Goal: Information Seeking & Learning: Learn about a topic

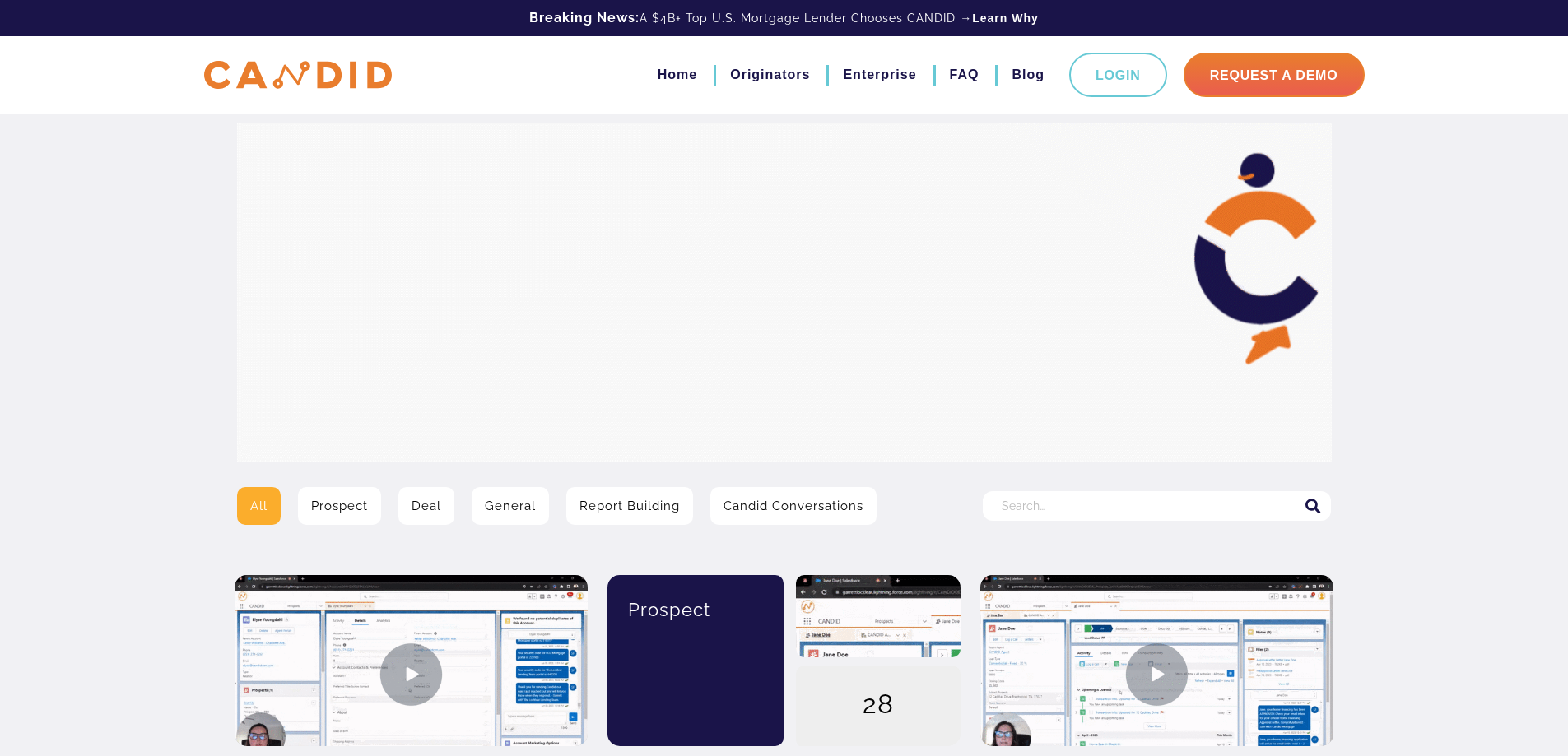
click at [1036, 506] on input "Search for:" at bounding box center [1156, 506] width 348 height 29
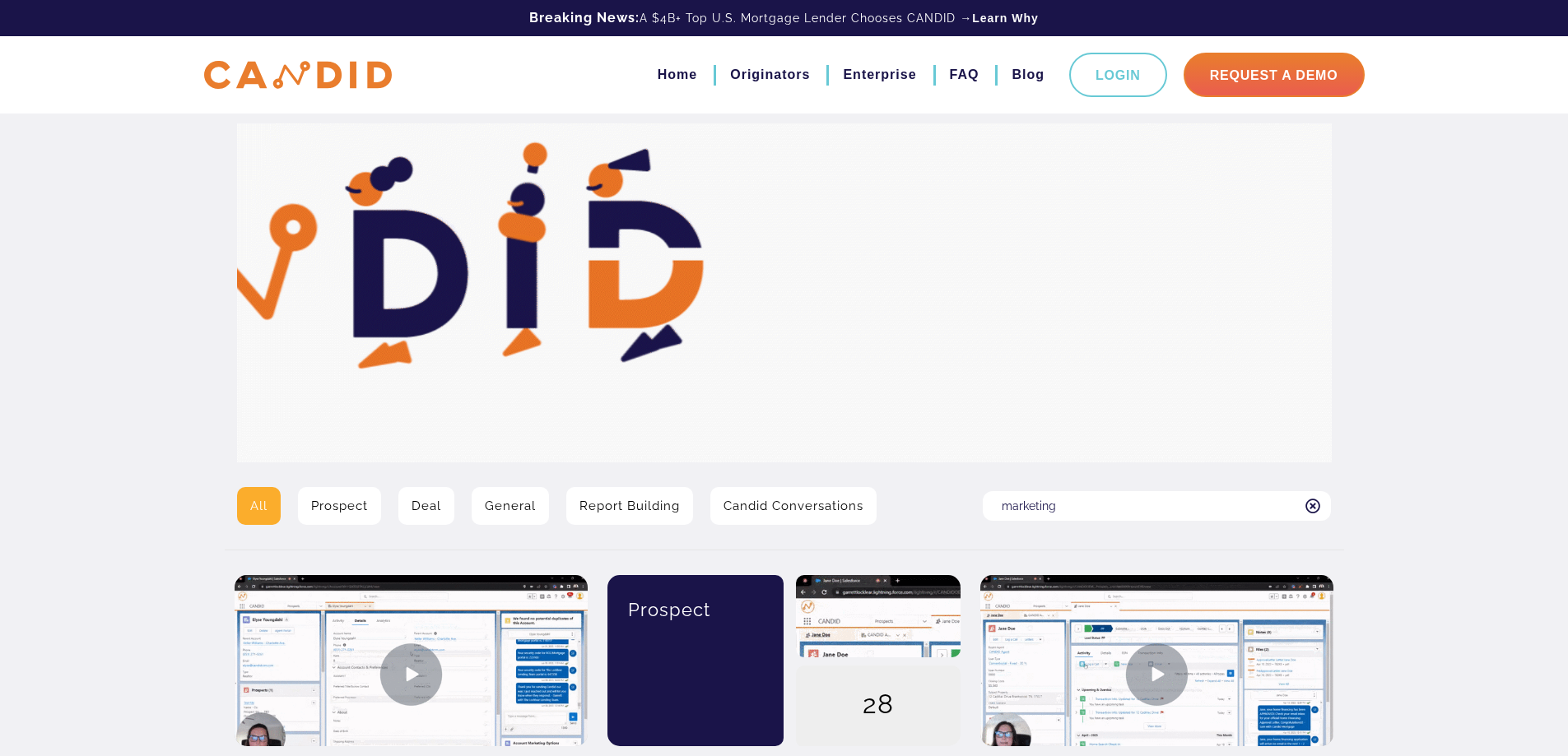
type input "marketing"
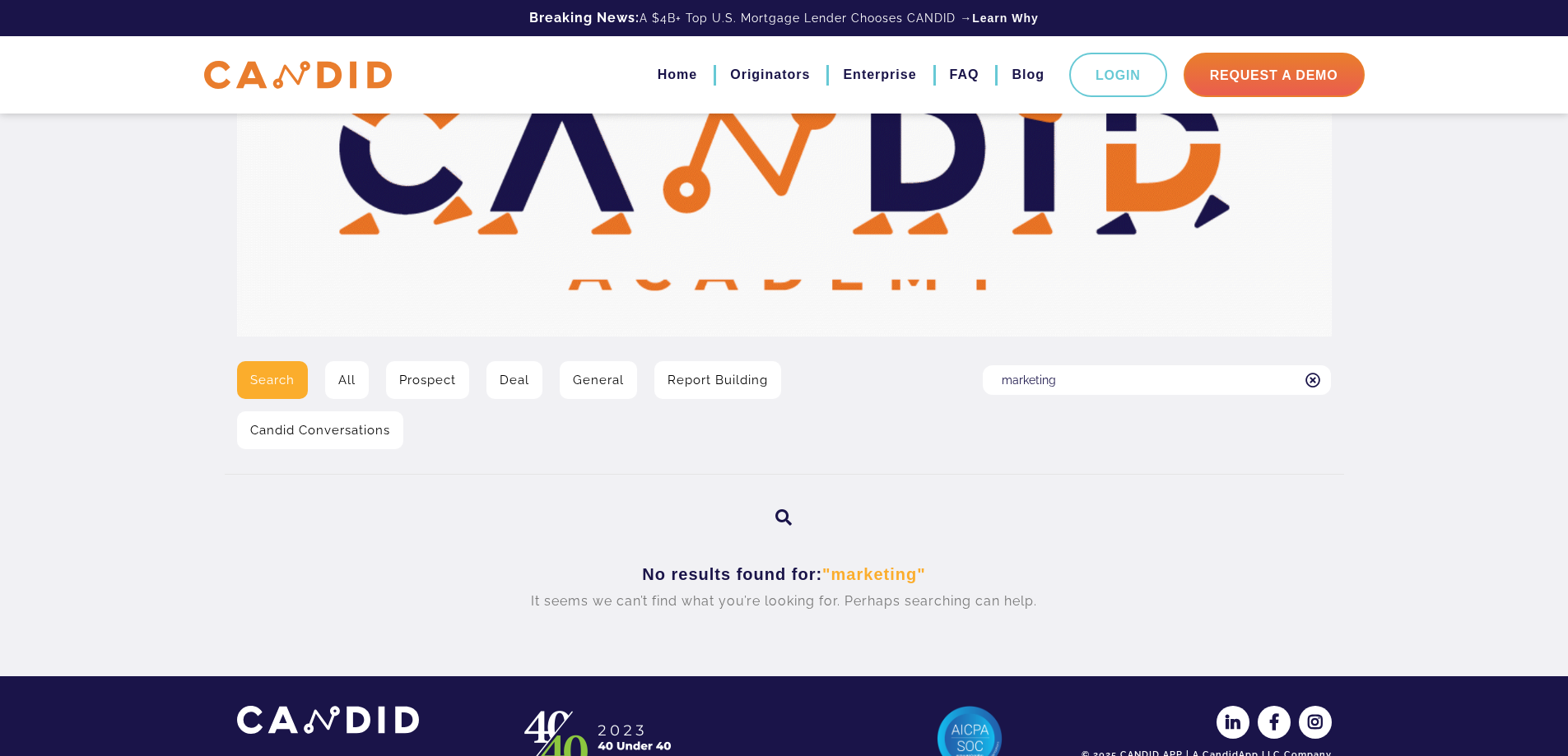
scroll to position [188, 0]
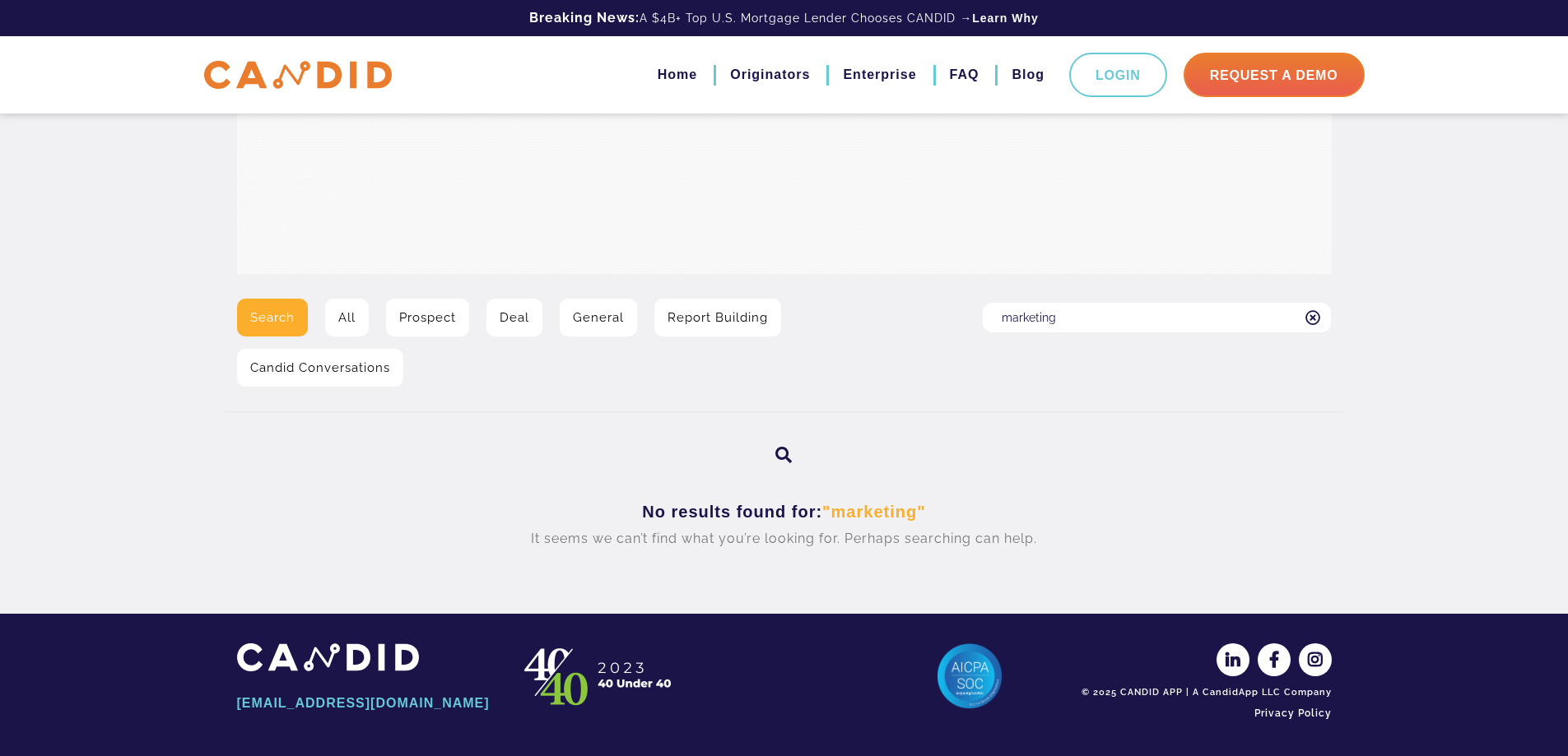
click at [579, 326] on link "General" at bounding box center [598, 318] width 78 height 38
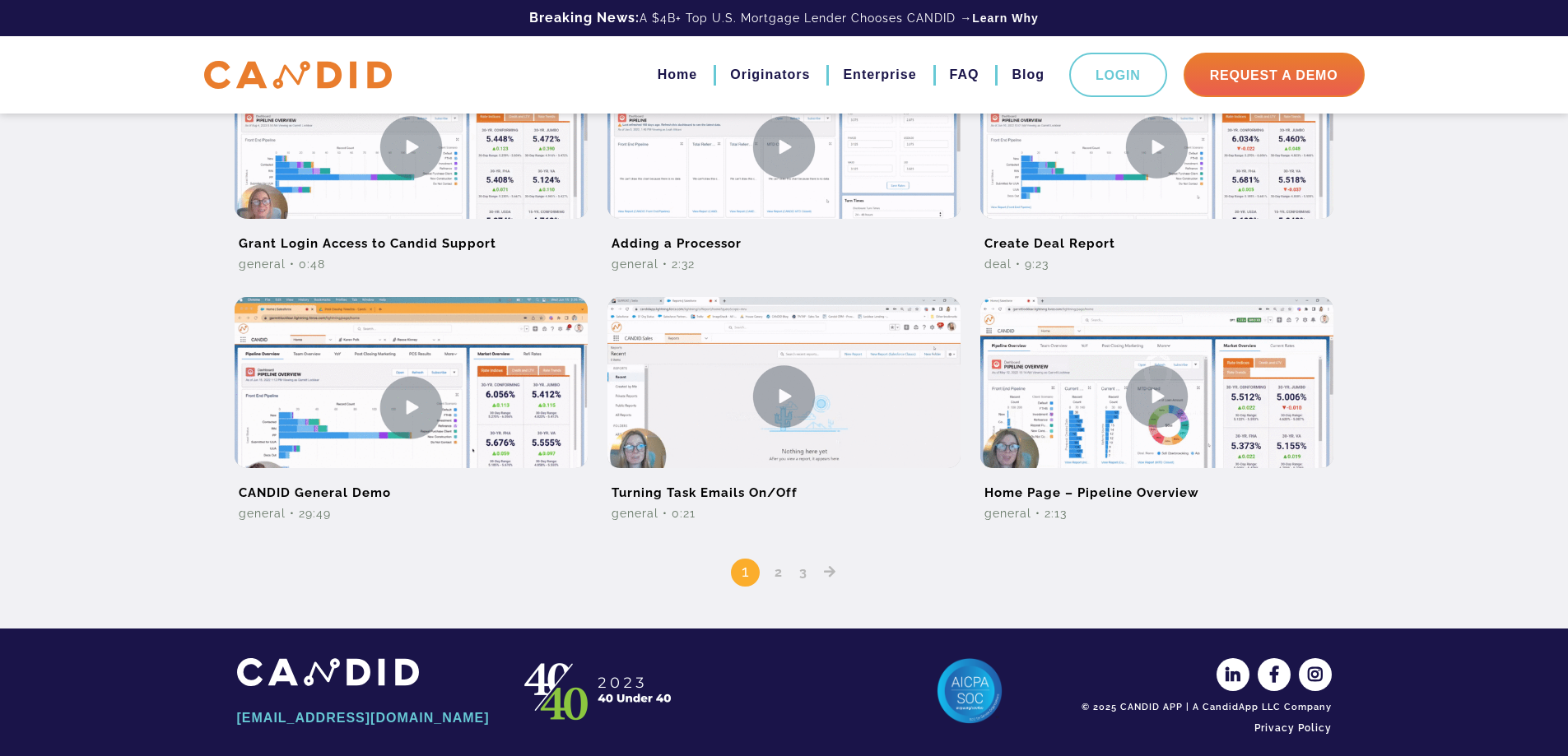
scroll to position [1041, 0]
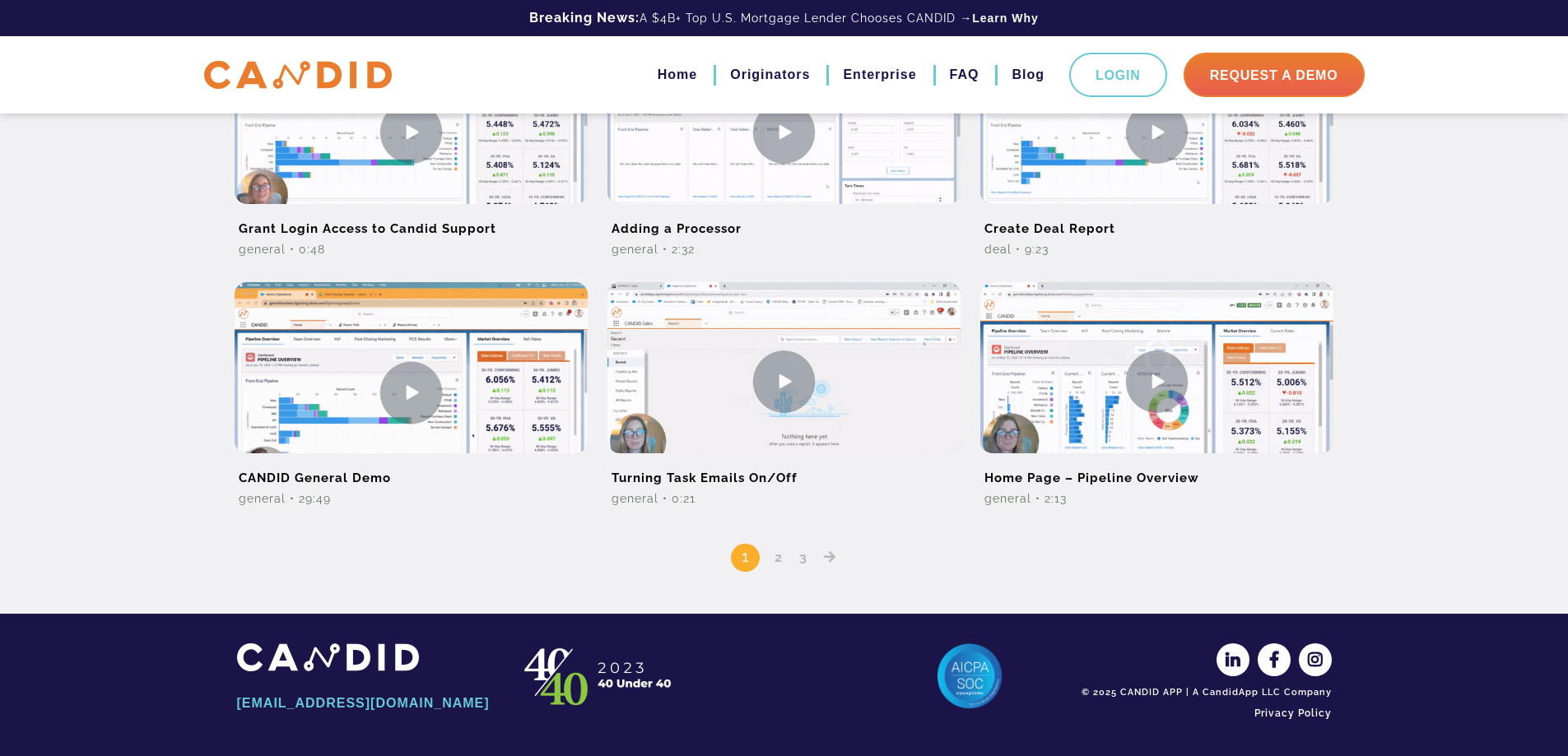
click at [778, 558] on link "2" at bounding box center [778, 558] width 20 height 16
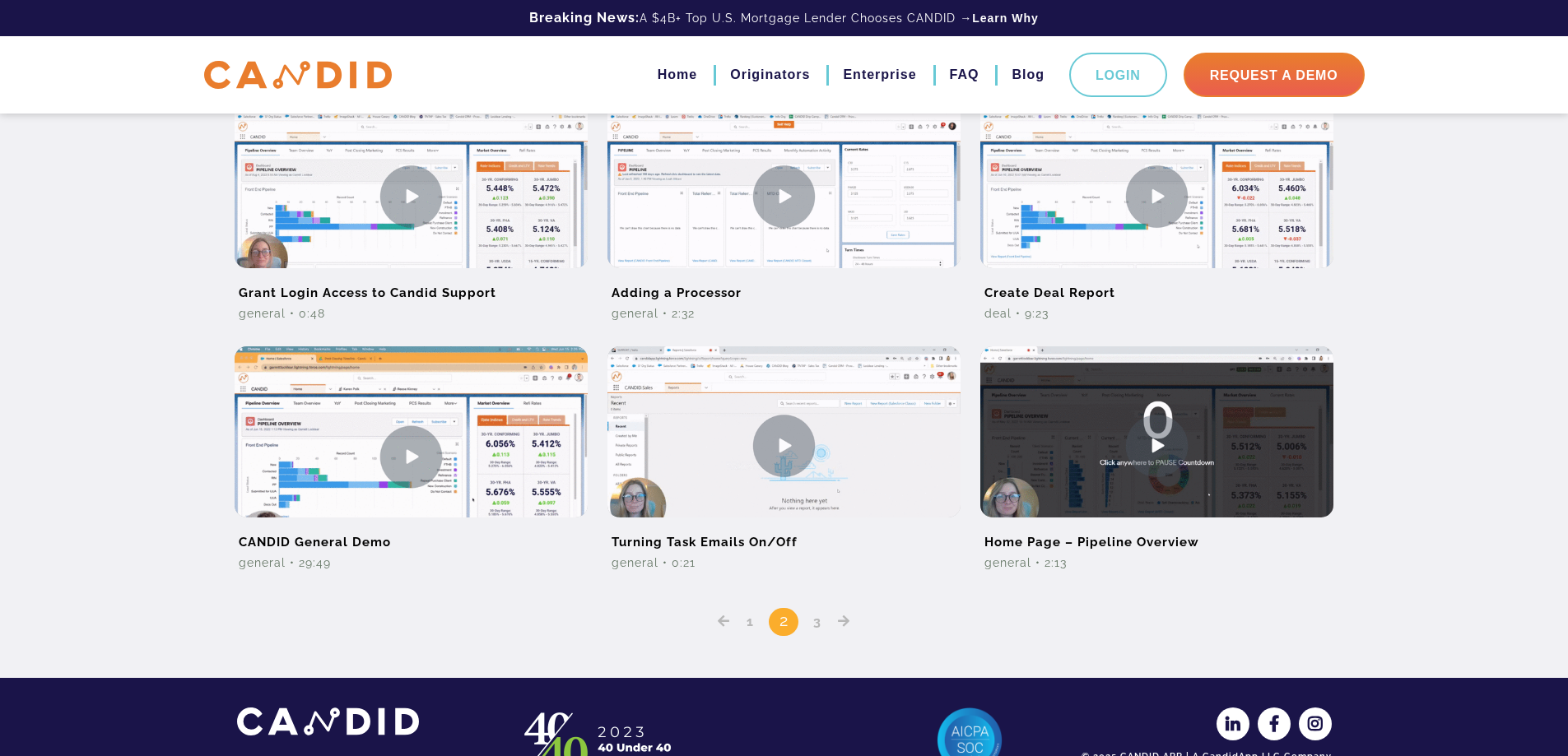
scroll to position [1041, 0]
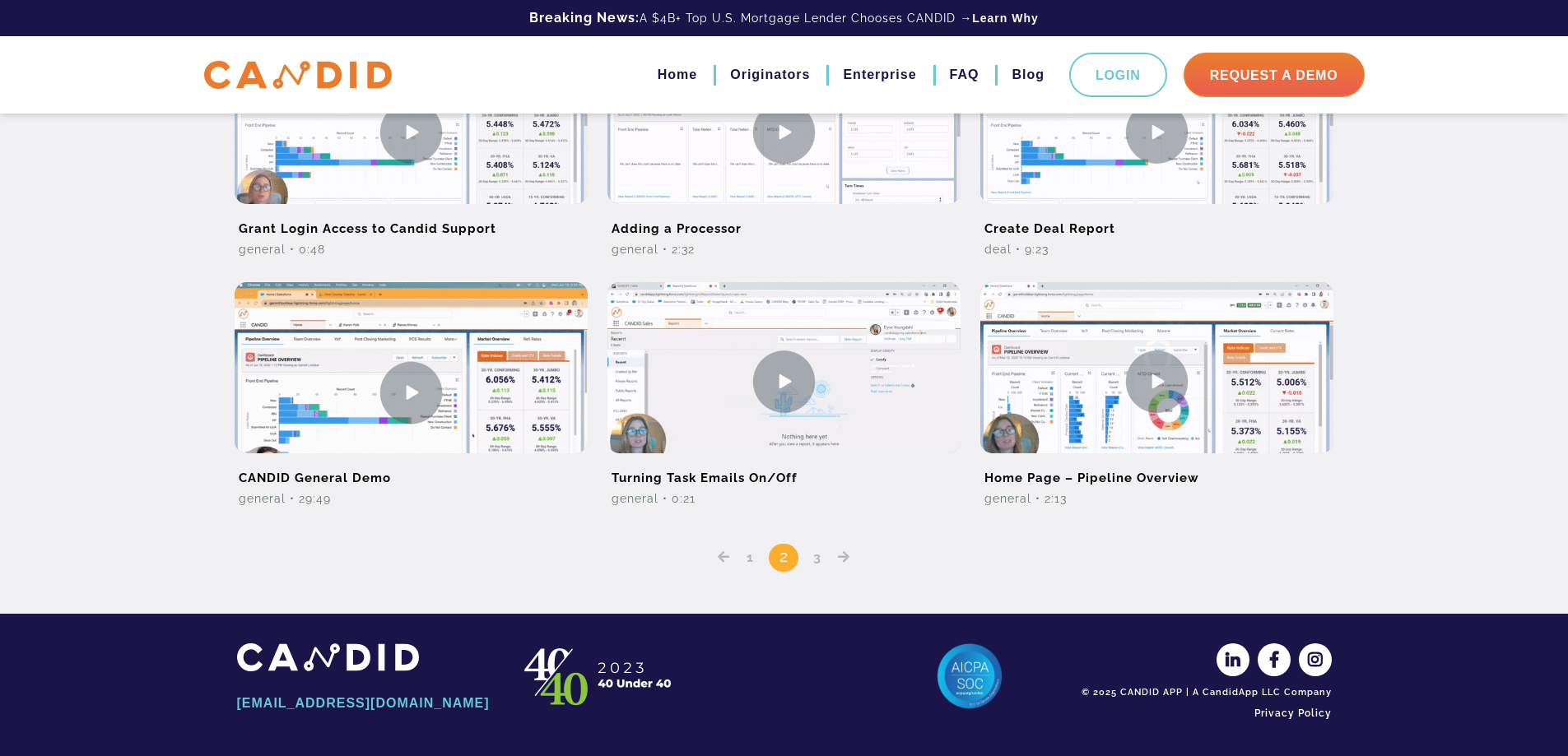
click at [817, 559] on link "3" at bounding box center [816, 558] width 20 height 16
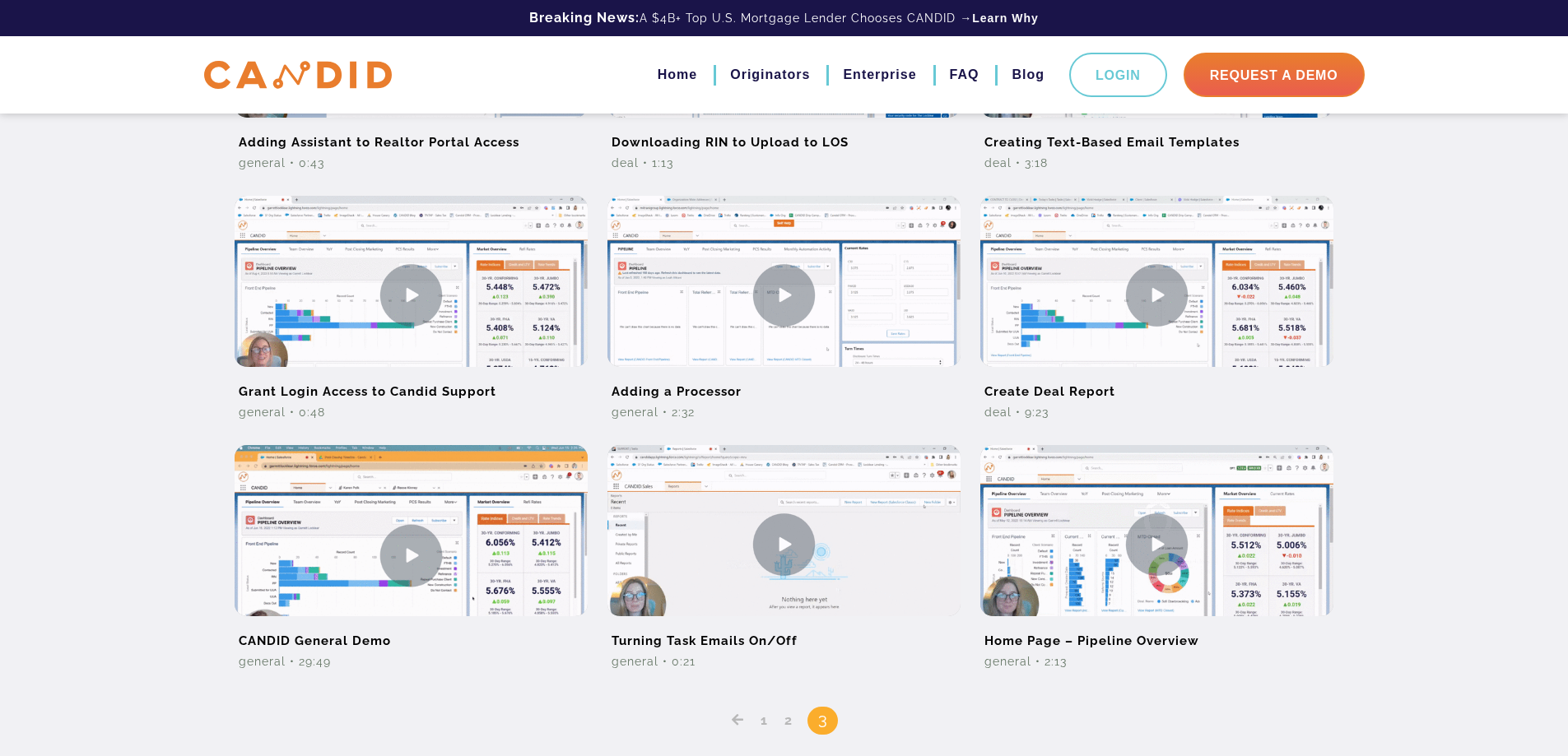
scroll to position [1041, 0]
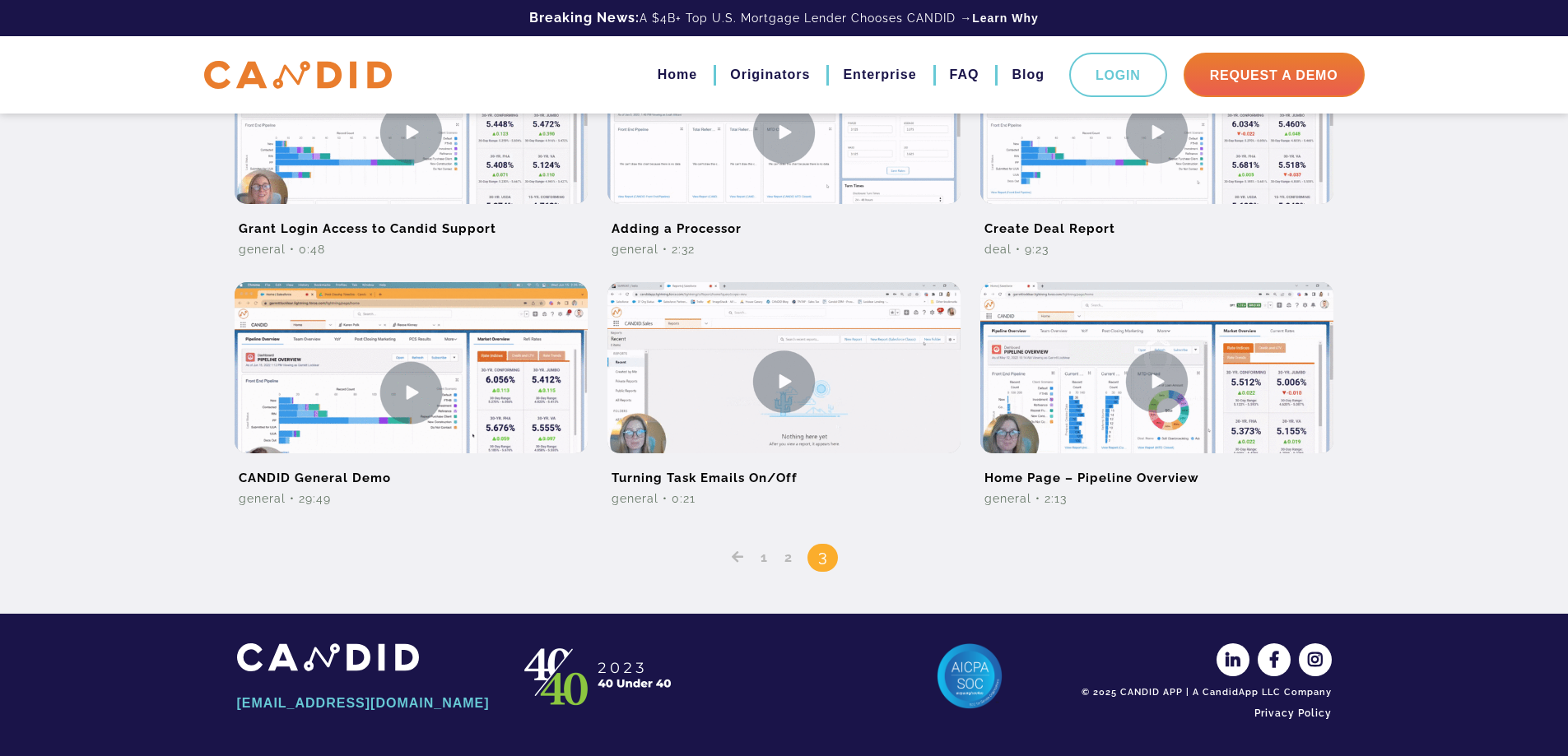
click at [769, 482] on h2 "Turning Task Emails On/Off" at bounding box center [784, 471] width 353 height 37
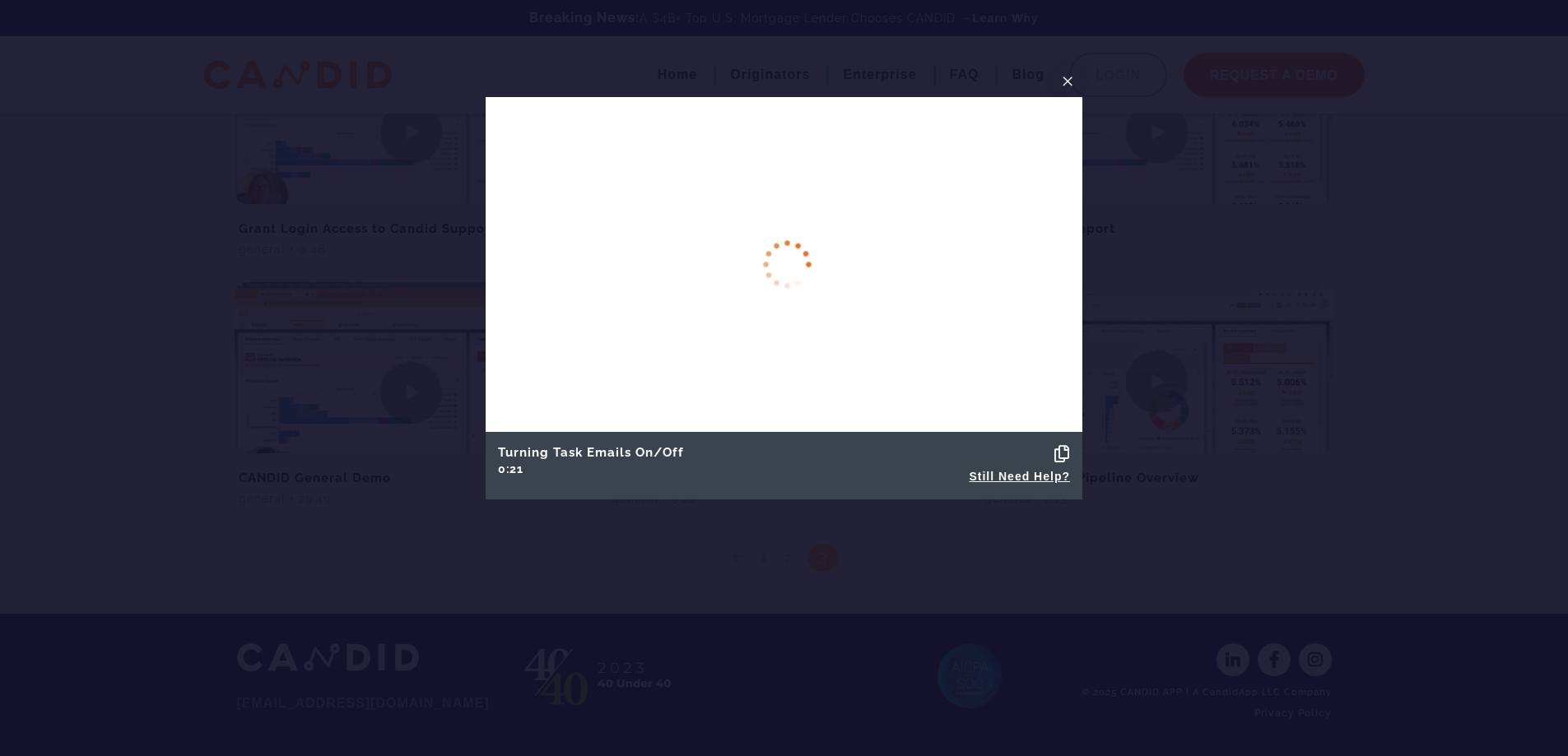
click at [1069, 78] on span "×" at bounding box center [1067, 81] width 13 height 26
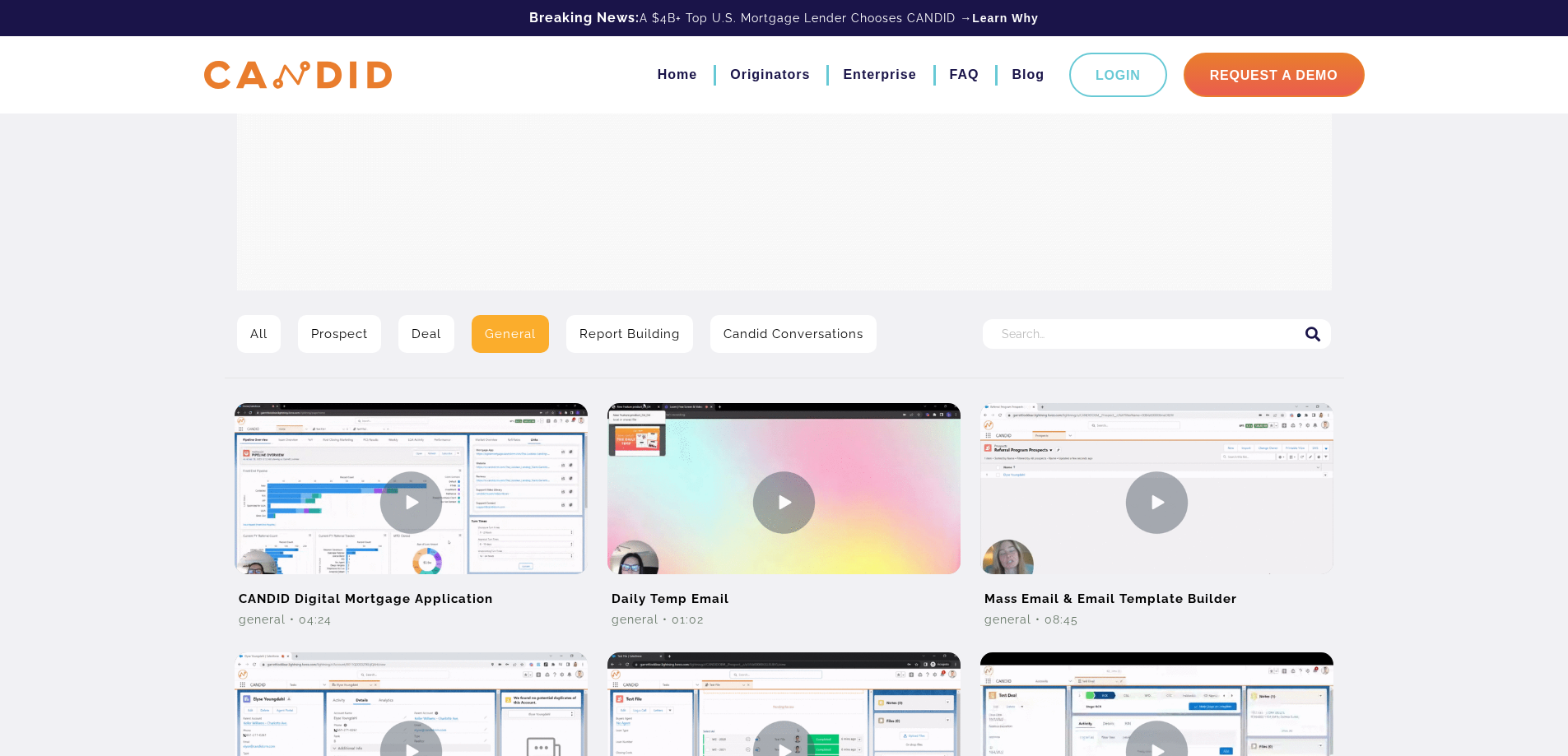
scroll to position [0, 0]
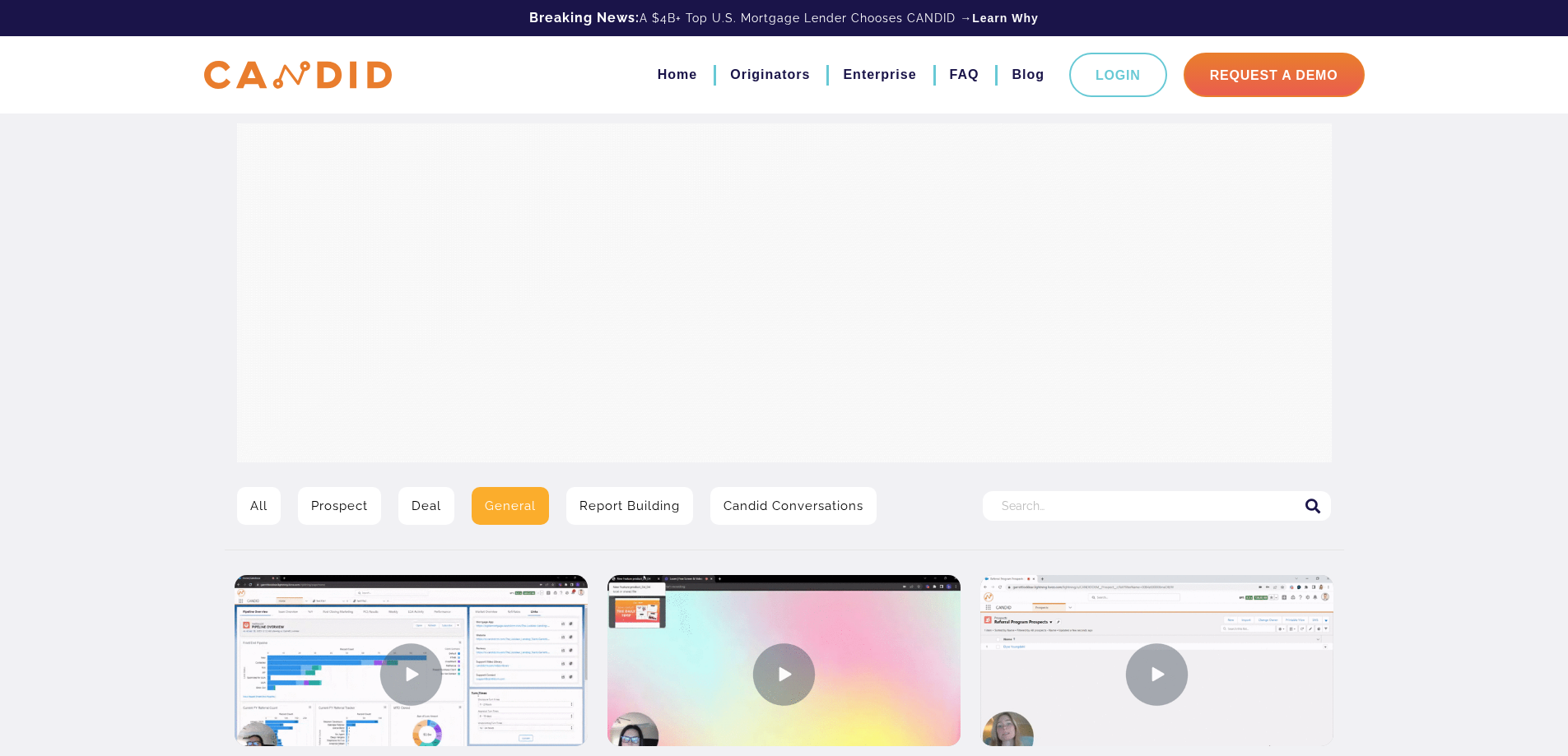
click at [409, 506] on link "Deal" at bounding box center [426, 507] width 56 height 38
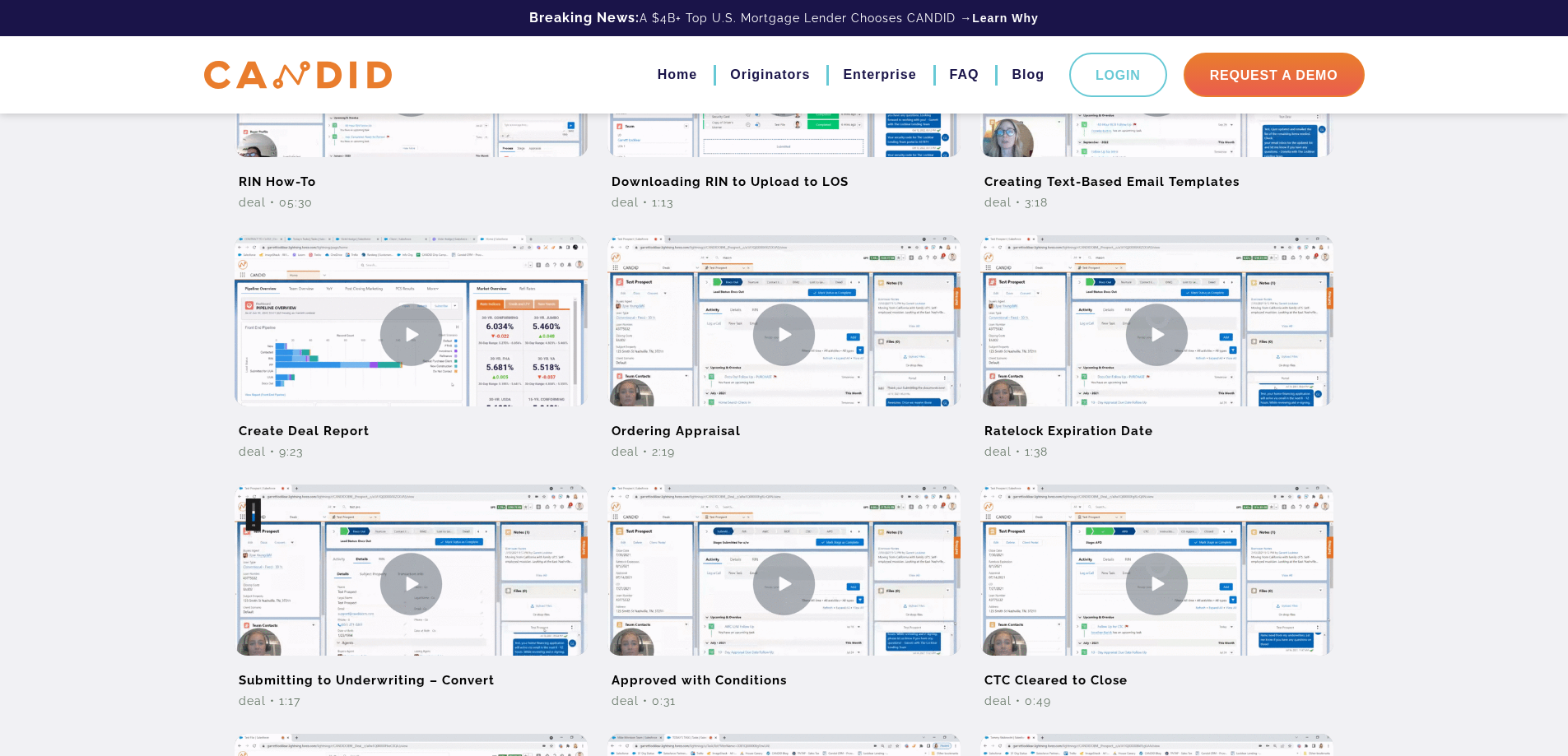
scroll to position [329, 0]
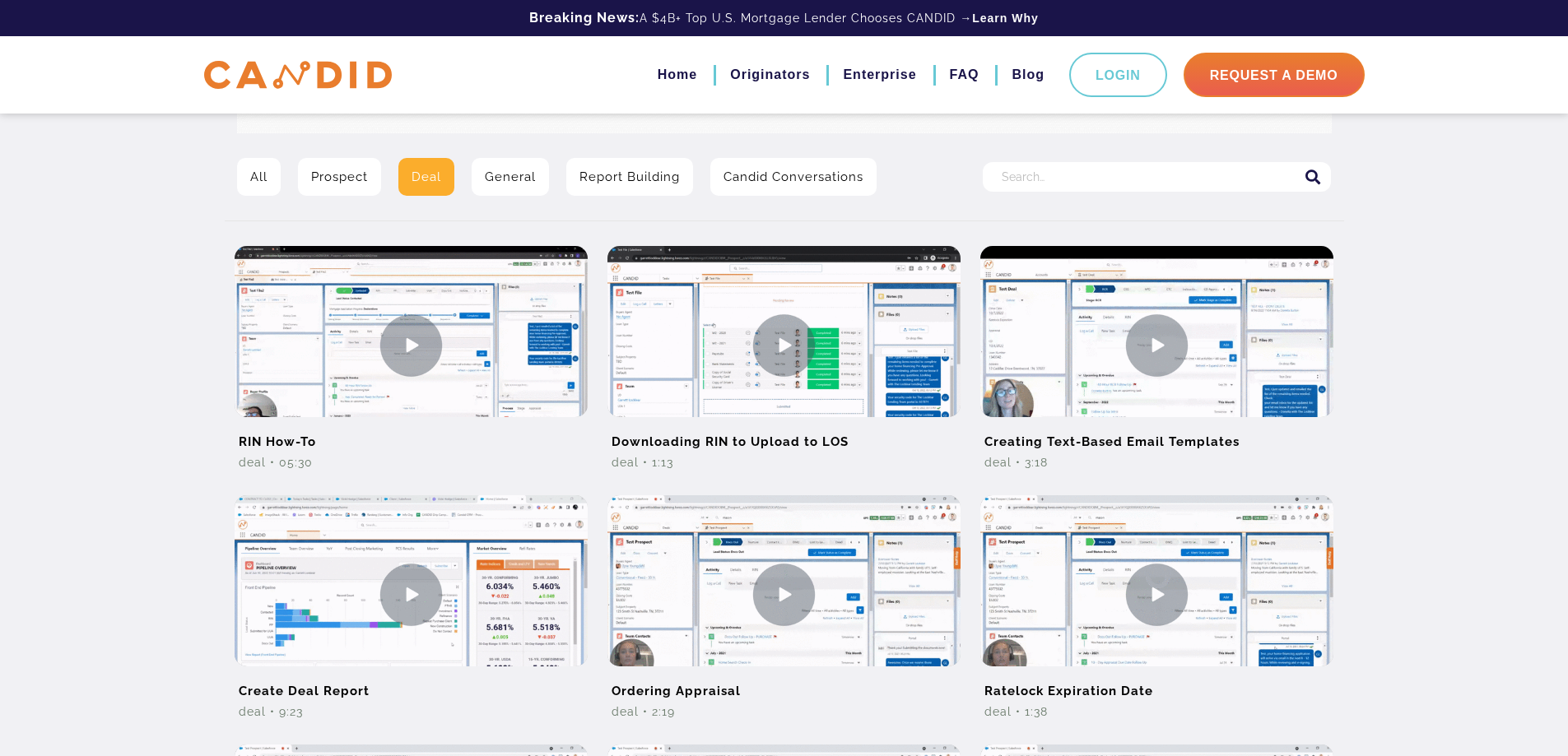
click at [263, 179] on link "All" at bounding box center [259, 177] width 44 height 38
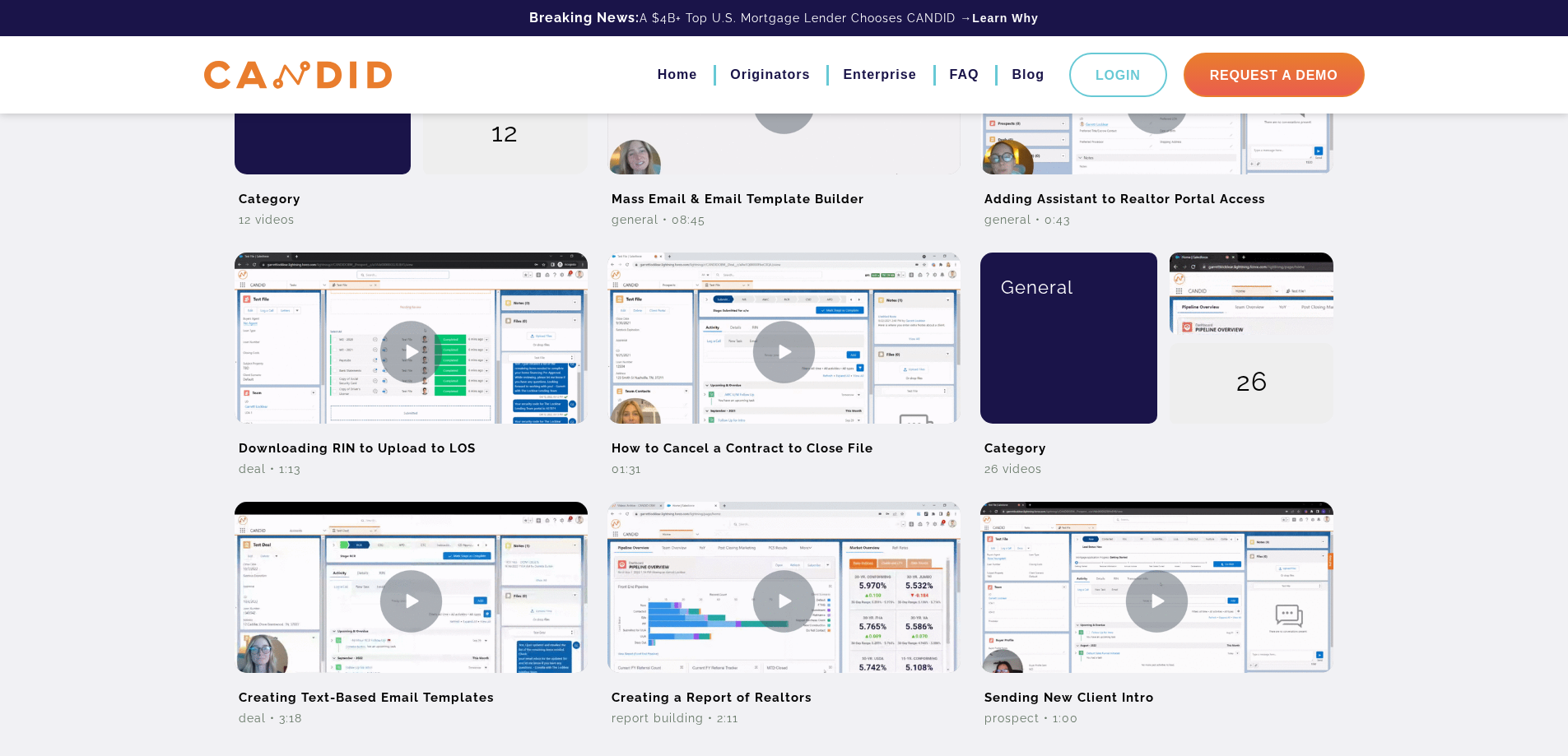
scroll to position [1290, 0]
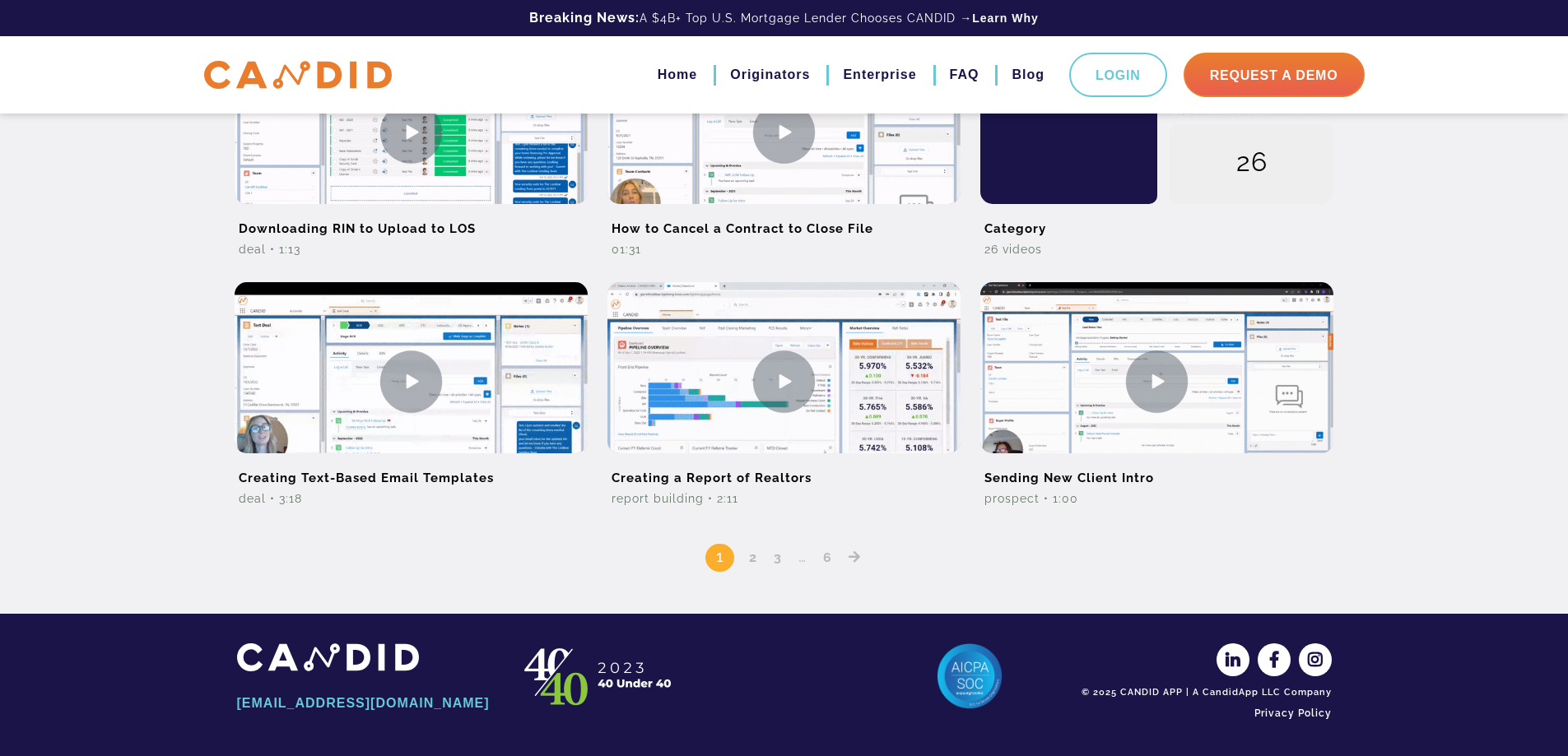
click at [753, 552] on link "2" at bounding box center [753, 558] width 20 height 16
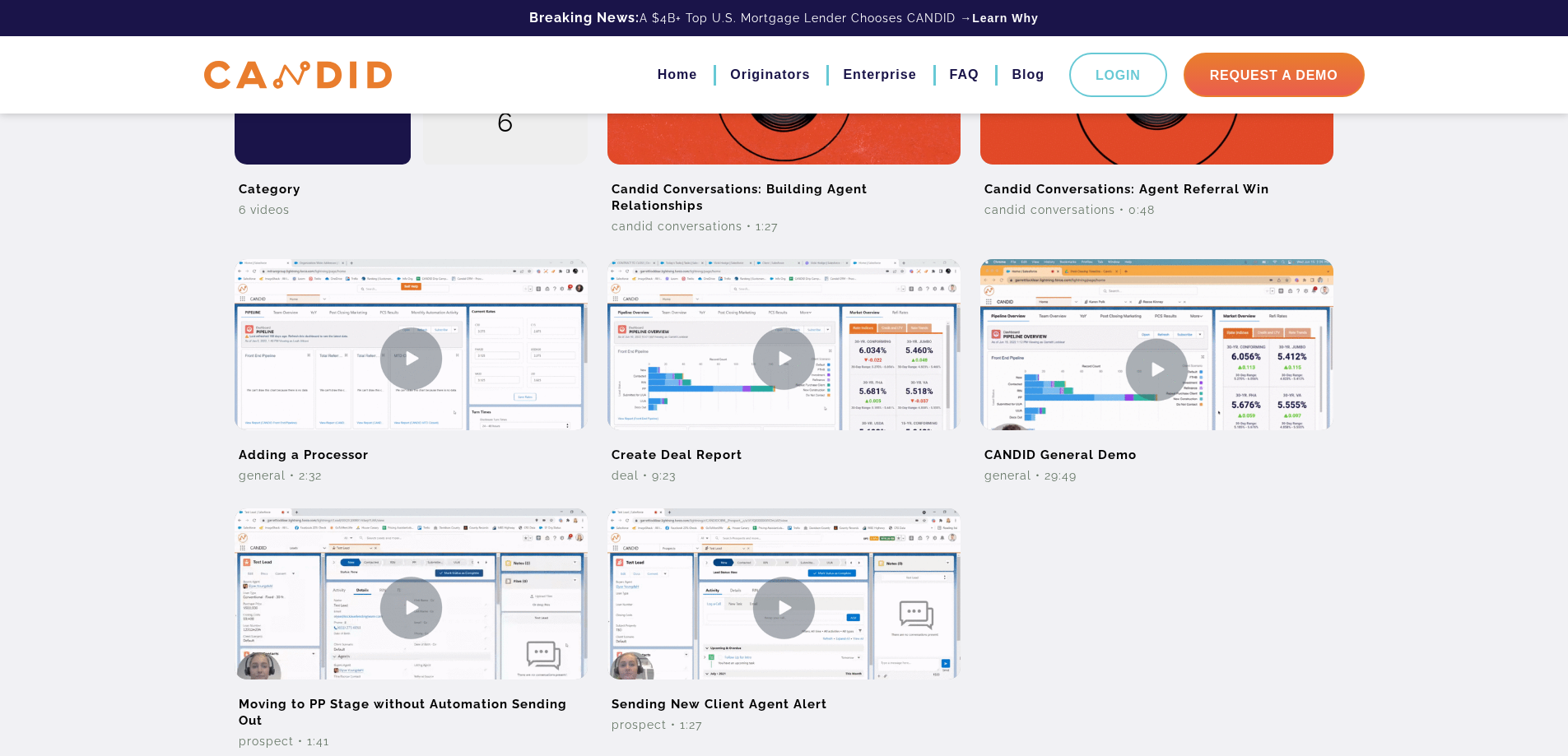
scroll to position [1317, 0]
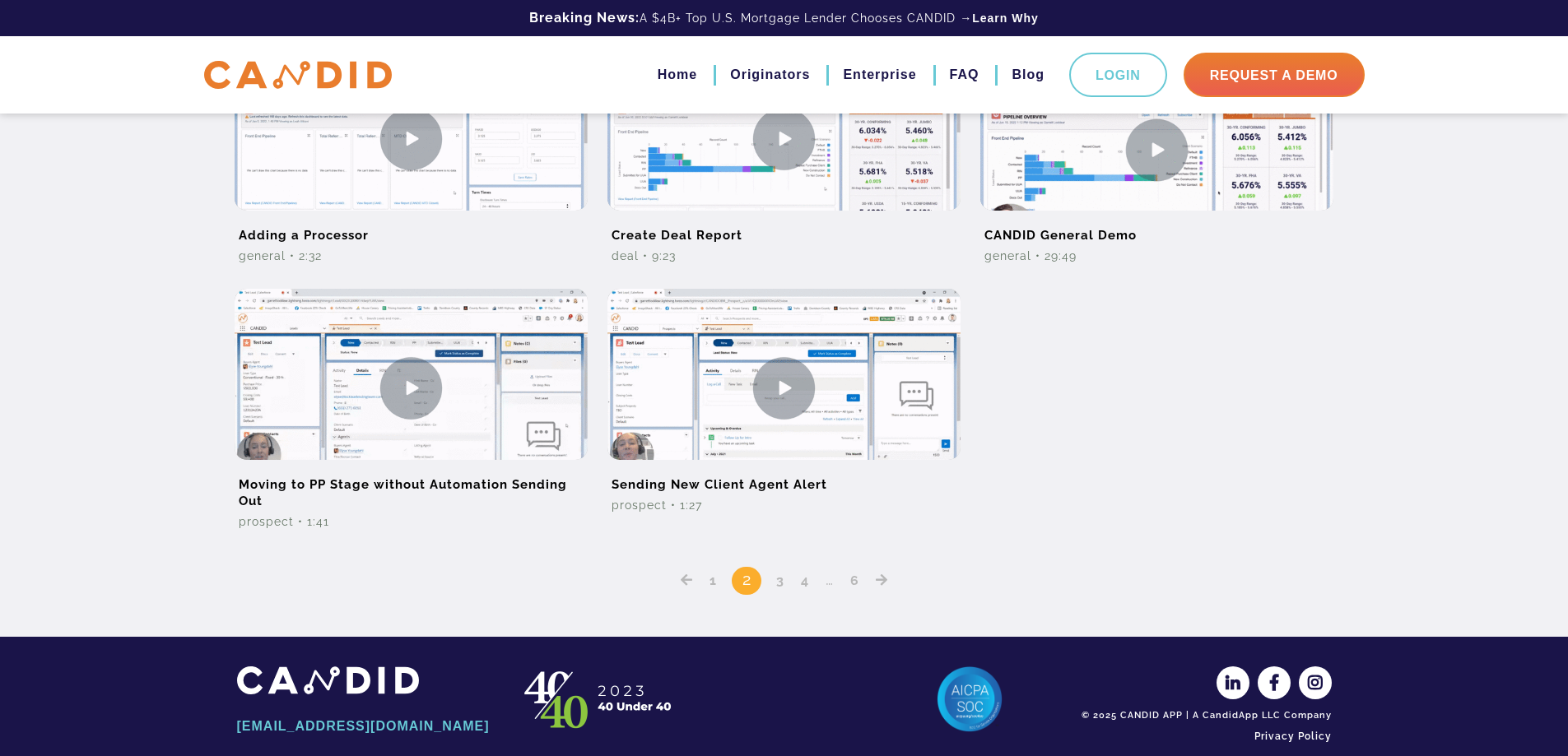
click at [781, 585] on link "3" at bounding box center [780, 581] width 20 height 16
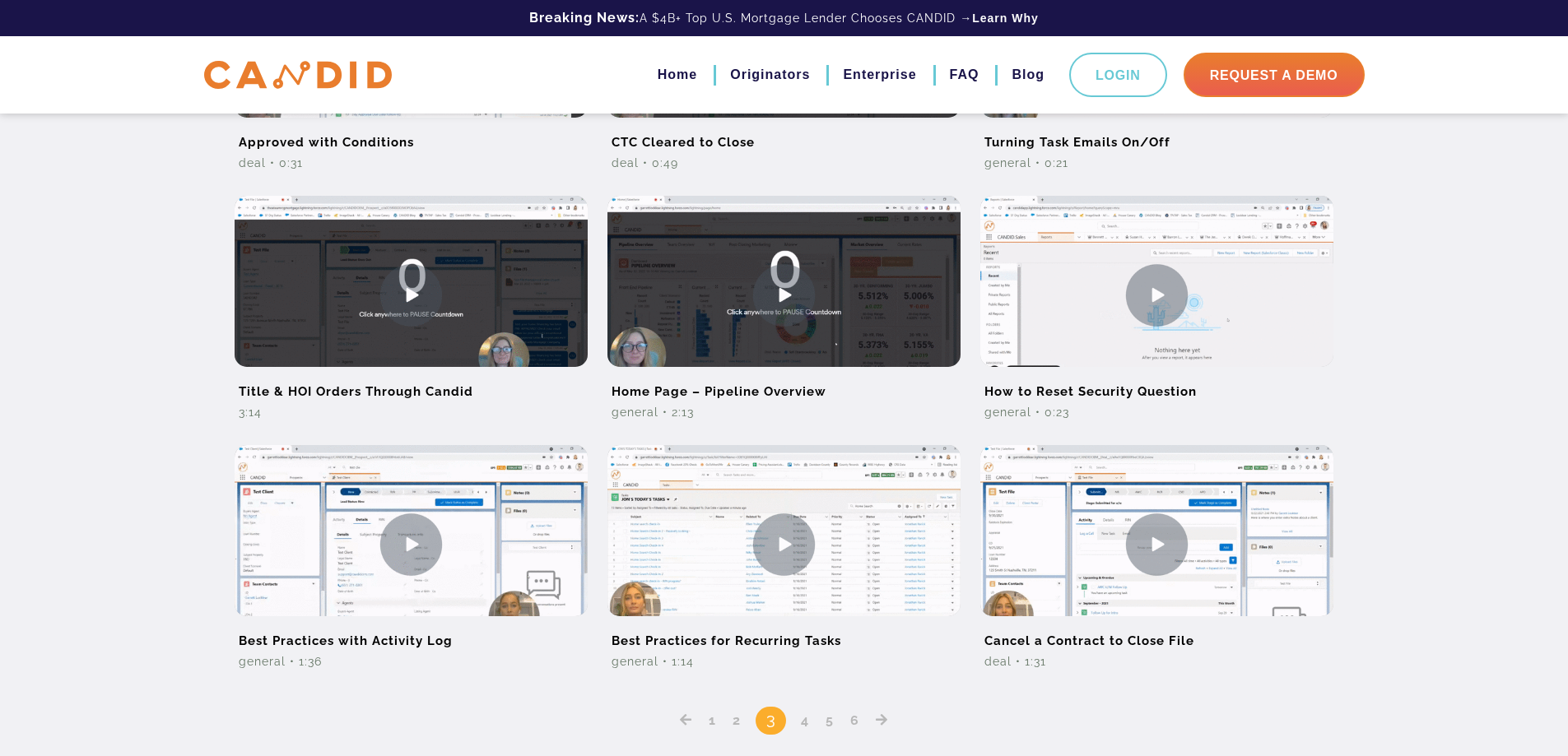
scroll to position [1041, 0]
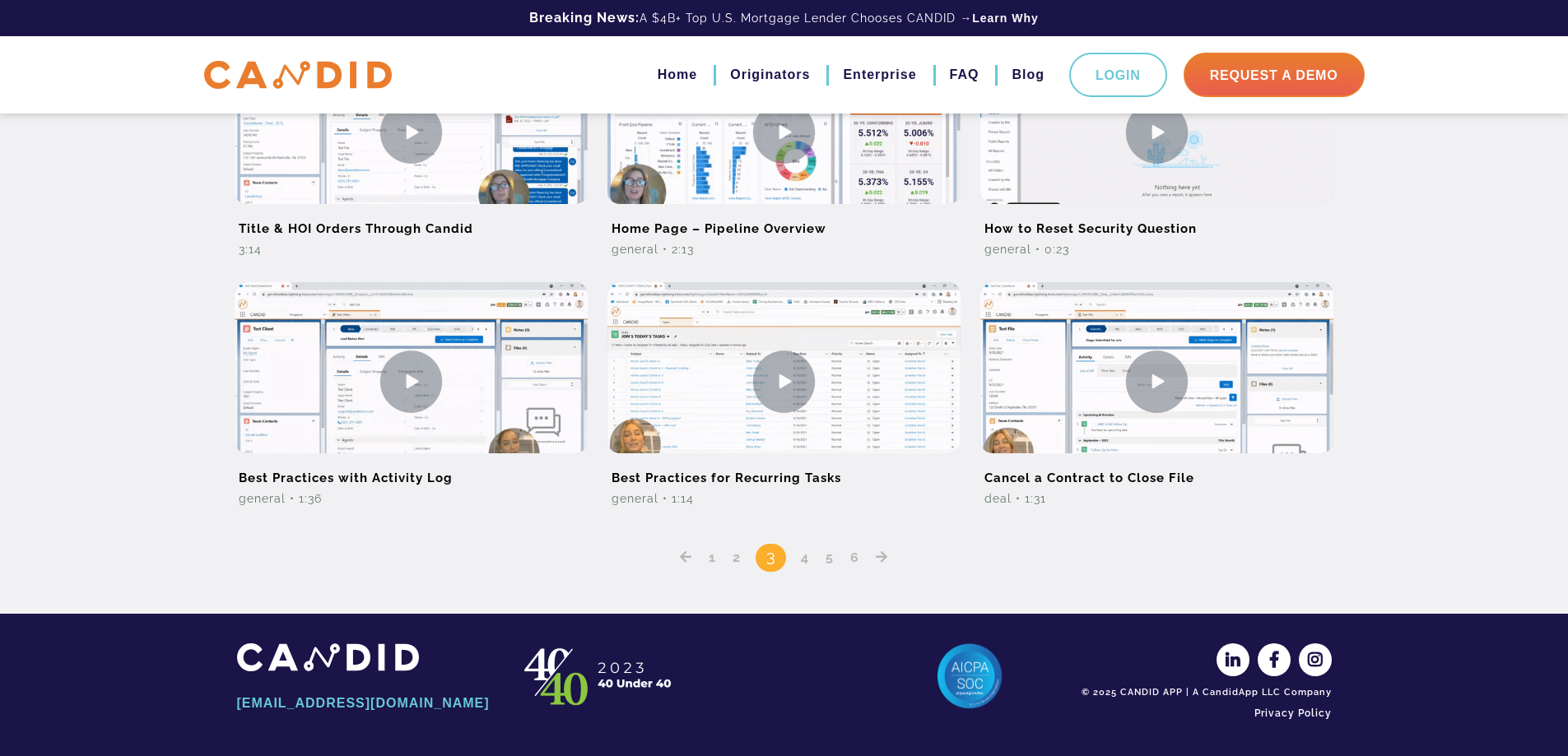
click at [806, 564] on link "4" at bounding box center [804, 558] width 20 height 16
